Goal: Communication & Community: Answer question/provide support

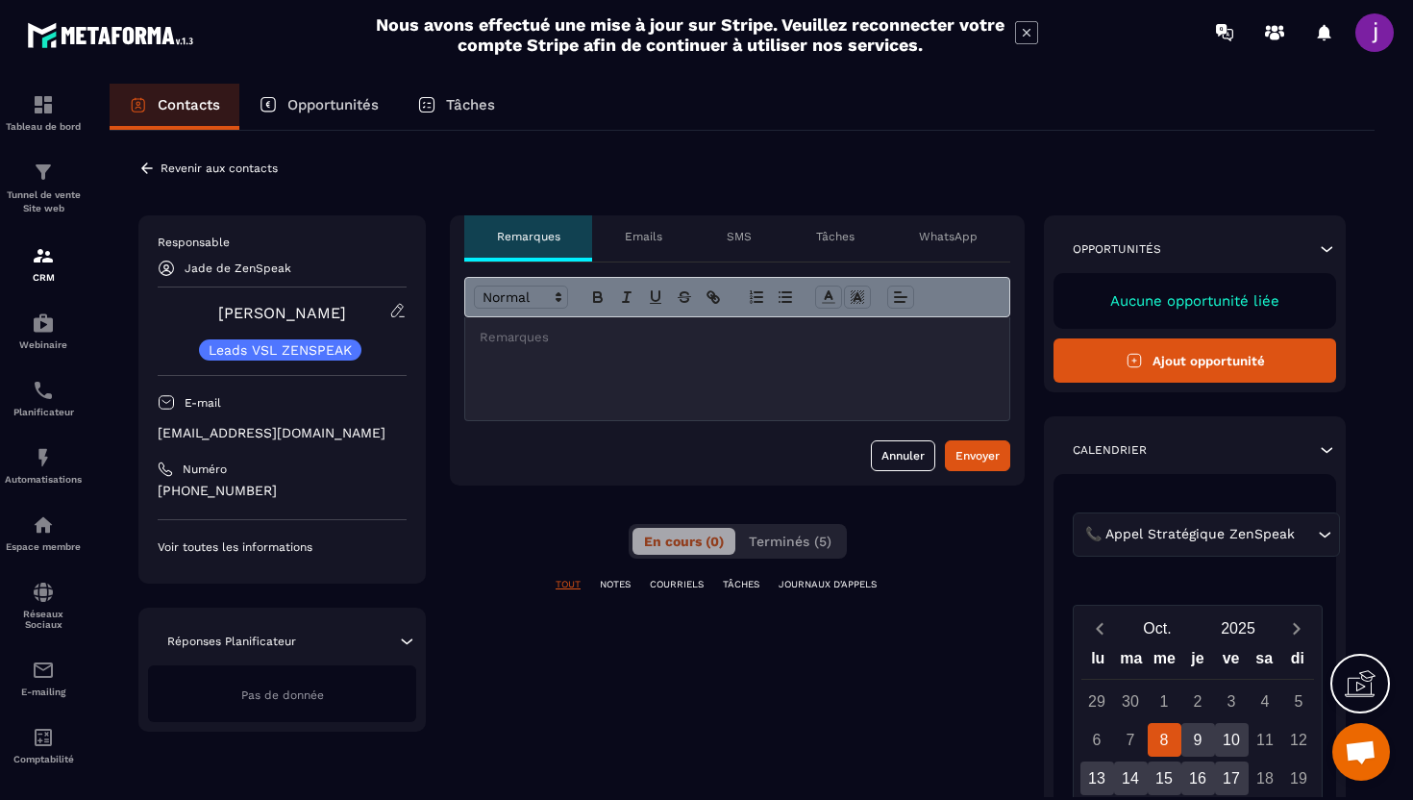
click at [563, 356] on div at bounding box center [737, 368] width 544 height 103
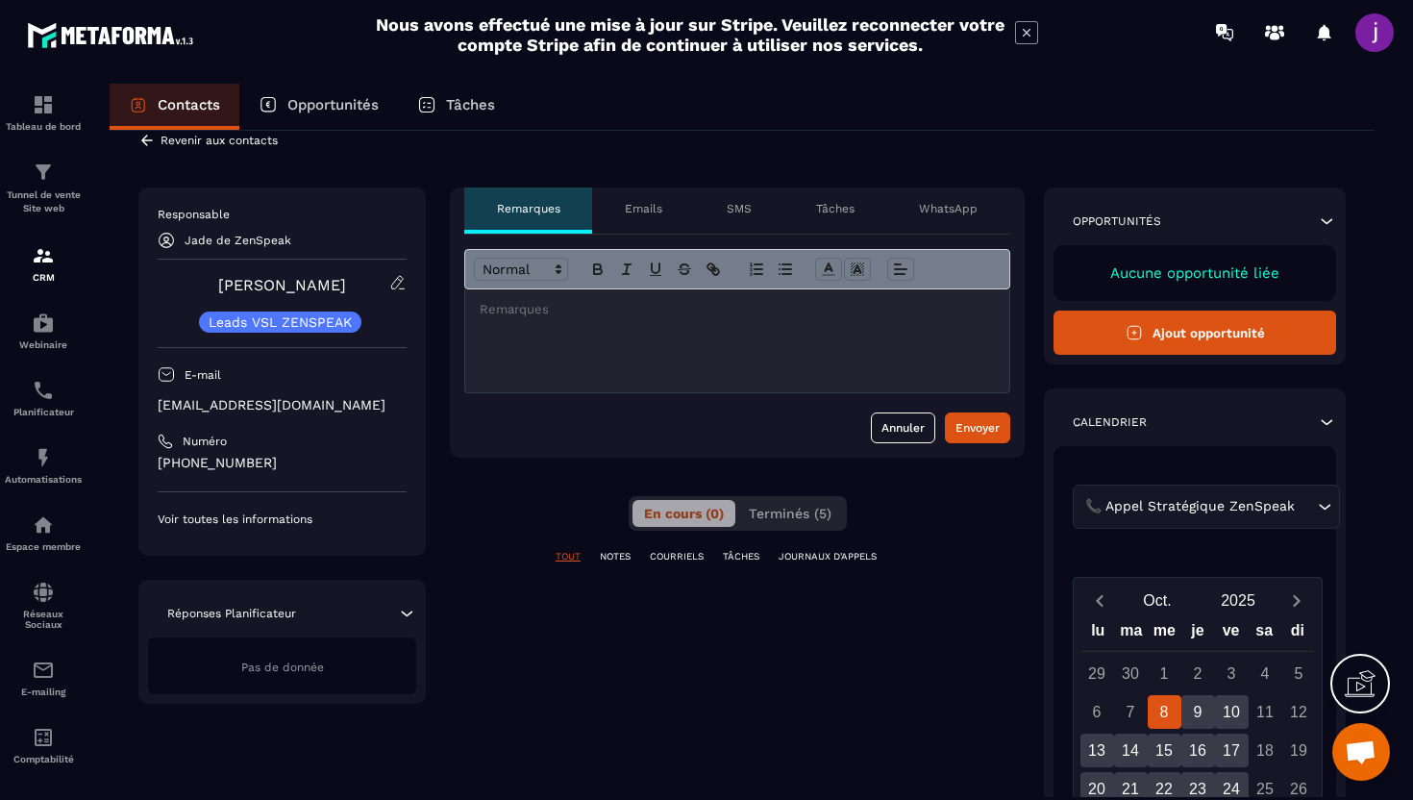
scroll to position [27, 0]
click at [682, 378] on div at bounding box center [737, 341] width 544 height 103
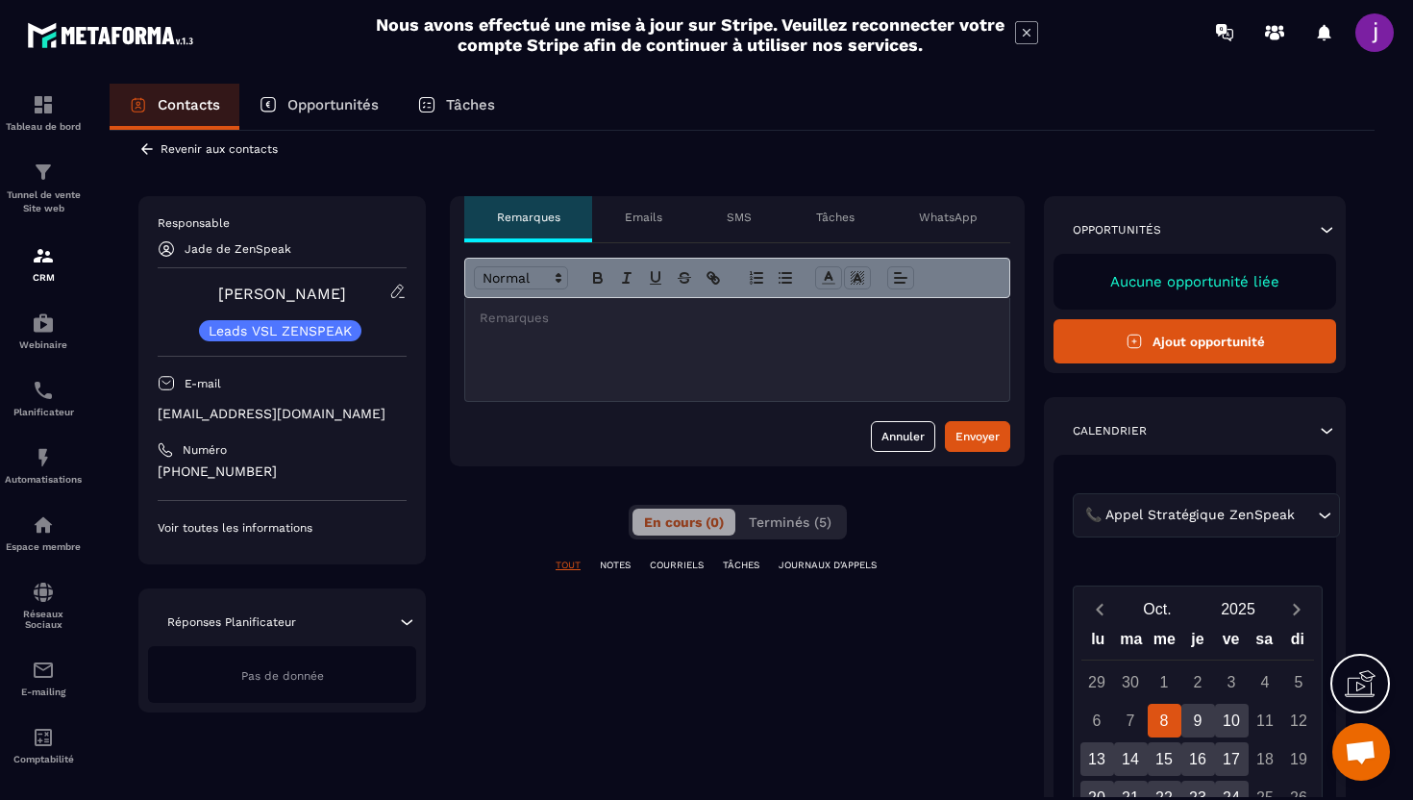
scroll to position [29, 0]
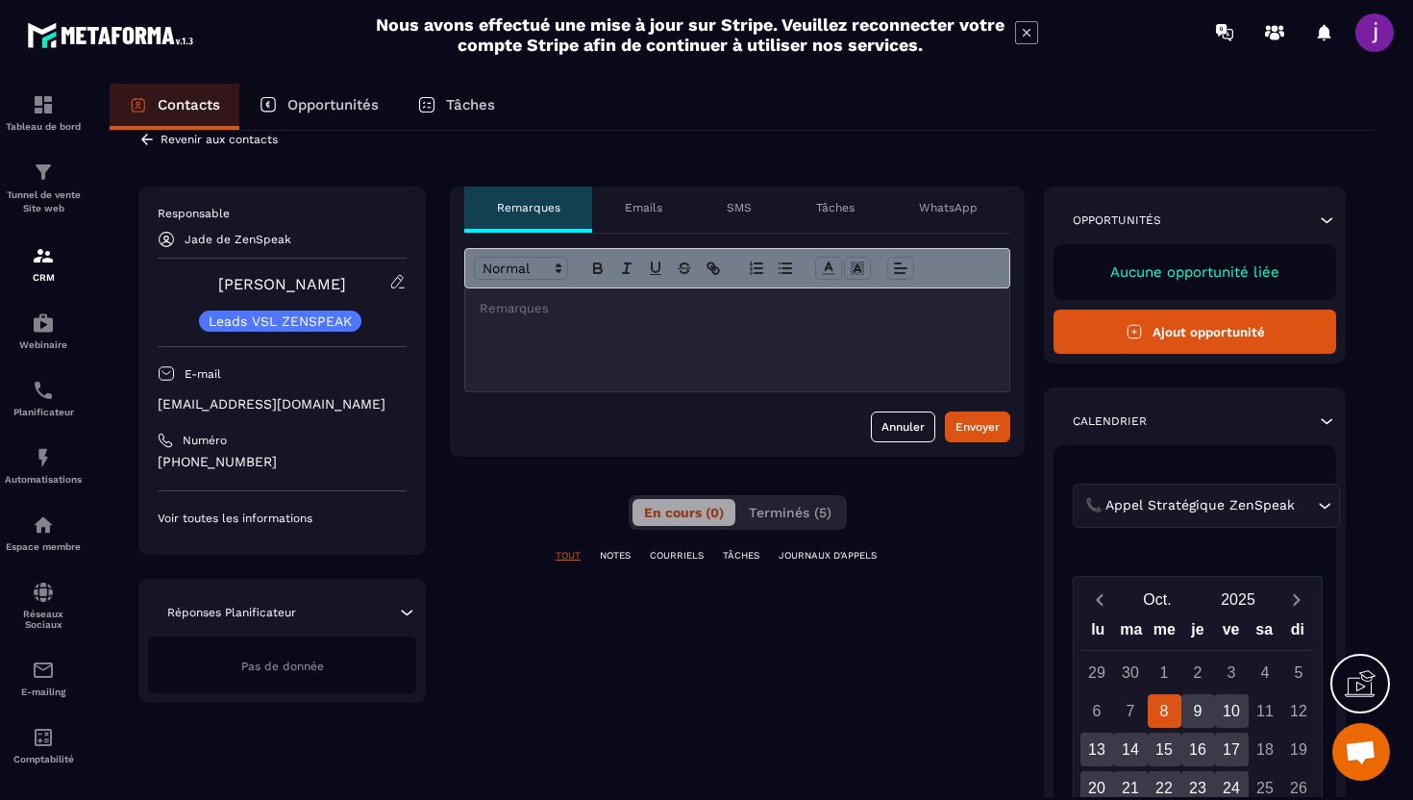
click at [681, 308] on p at bounding box center [737, 308] width 515 height 17
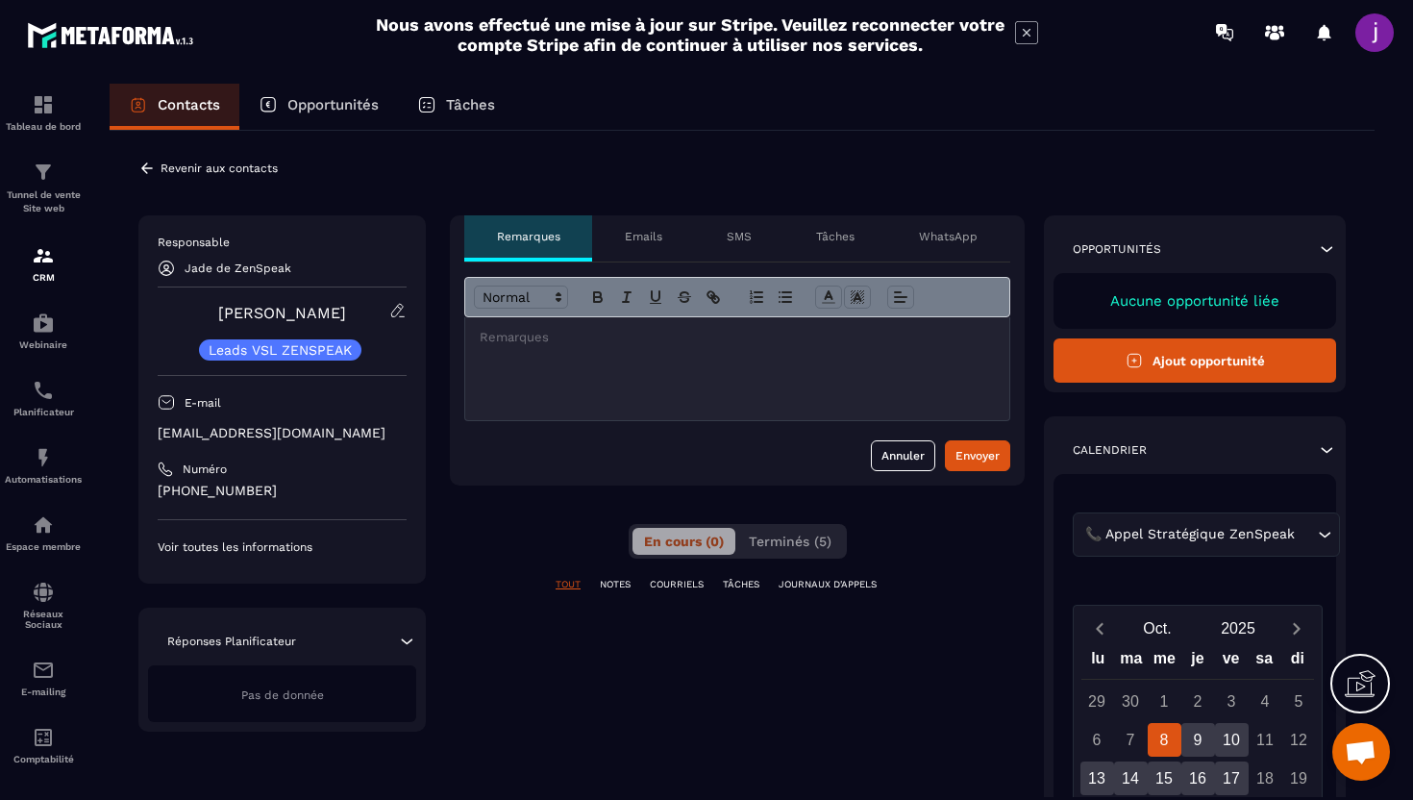
scroll to position [1, 0]
click at [562, 383] on div at bounding box center [737, 367] width 544 height 103
click at [554, 364] on div at bounding box center [737, 367] width 544 height 103
click at [540, 353] on div at bounding box center [737, 367] width 544 height 103
drag, startPoint x: 530, startPoint y: 350, endPoint x: 450, endPoint y: 332, distance: 81.9
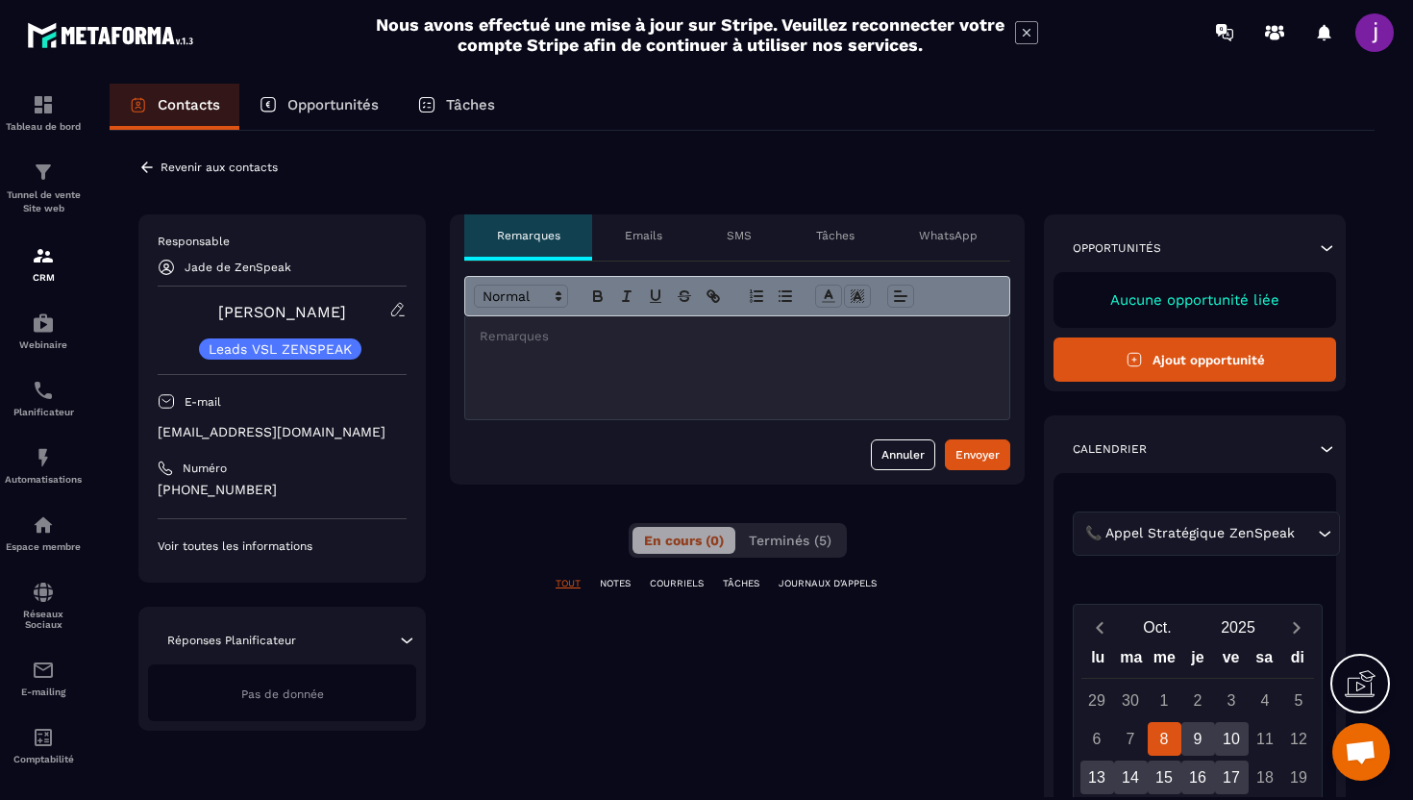
click at [450, 332] on div "Annuler Envoyer" at bounding box center [737, 372] width 575 height 223
drag, startPoint x: 555, startPoint y: 336, endPoint x: 446, endPoint y: 334, distance: 108.7
click at [446, 334] on div "**********" at bounding box center [742, 657] width 1208 height 887
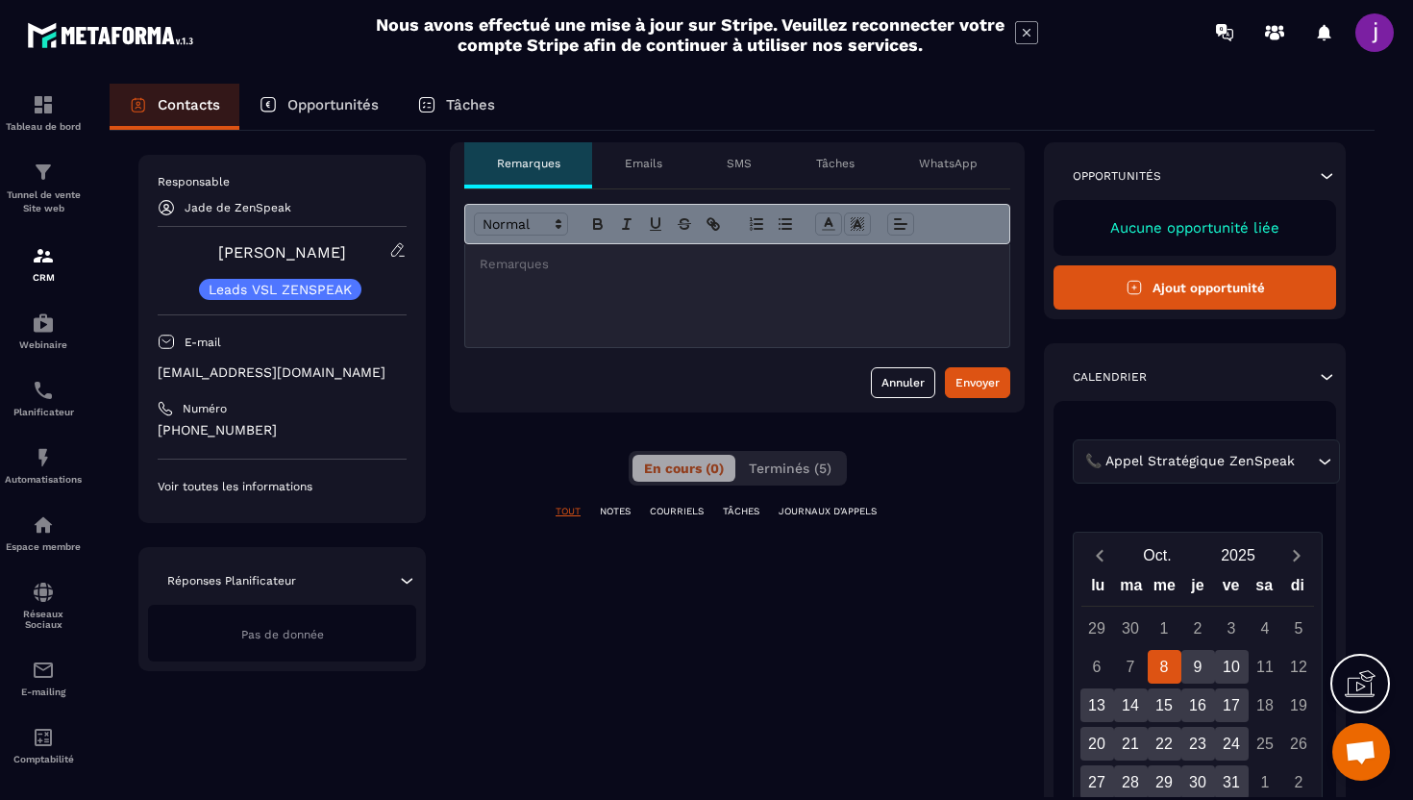
scroll to position [0, 0]
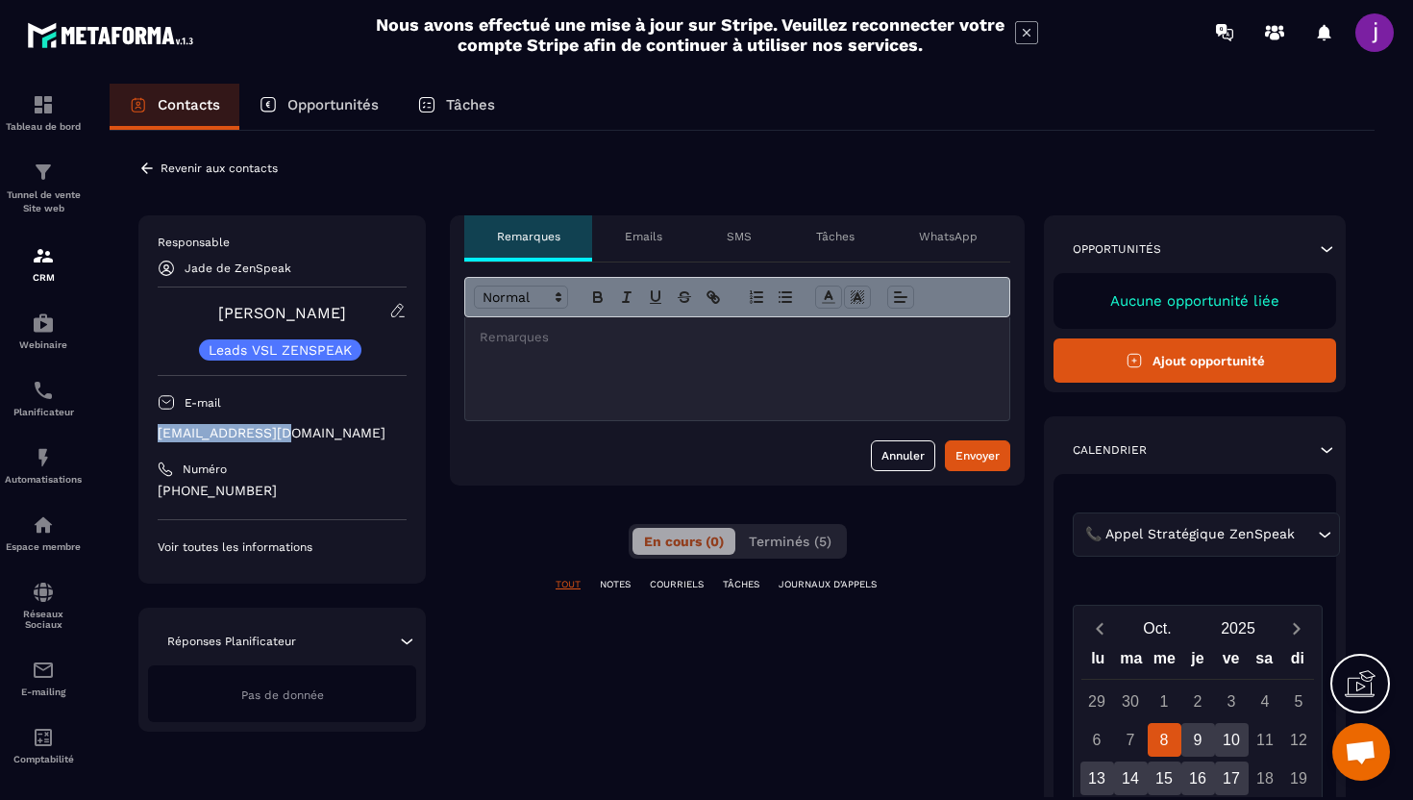
drag, startPoint x: 300, startPoint y: 438, endPoint x: 156, endPoint y: 436, distance: 144.2
click at [155, 436] on div "Responsable Jade de ZenSpeak [PERSON_NAME] VSL ZENSPEAK E-mail [EMAIL_ADDRESS][…" at bounding box center [281, 399] width 287 height 368
copy p "[EMAIL_ADDRESS][DOMAIN_NAME]"
click at [523, 367] on div at bounding box center [737, 368] width 544 height 103
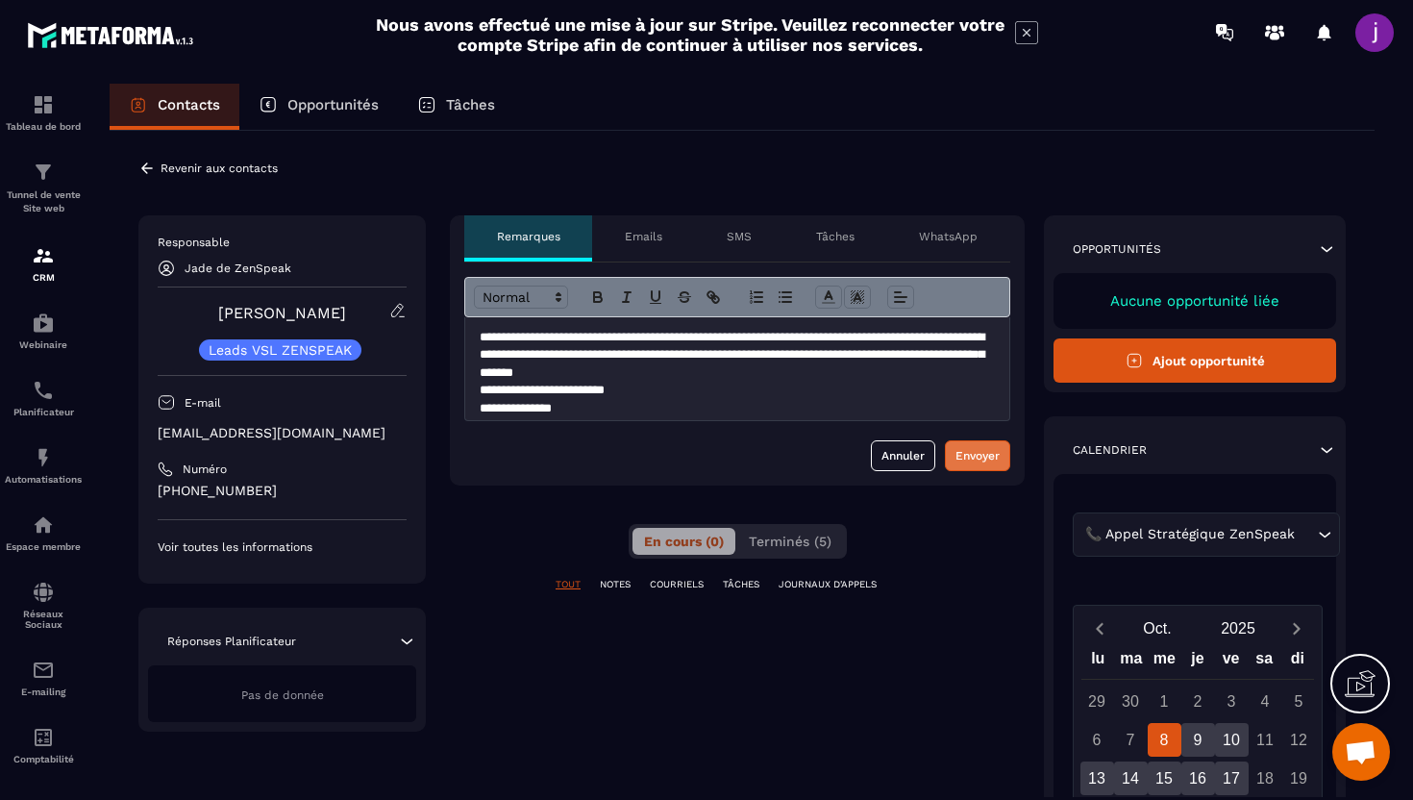
click at [989, 463] on div "Envoyer" at bounding box center [978, 455] width 44 height 19
